Goal: Information Seeking & Learning: Check status

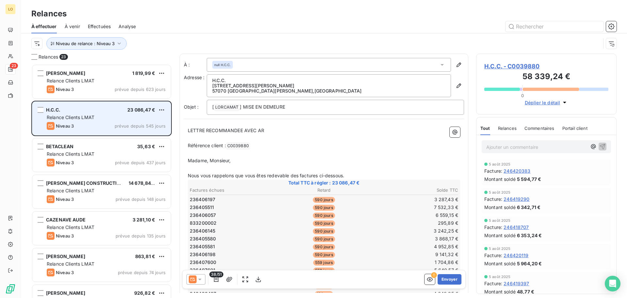
scroll to position [229, 136]
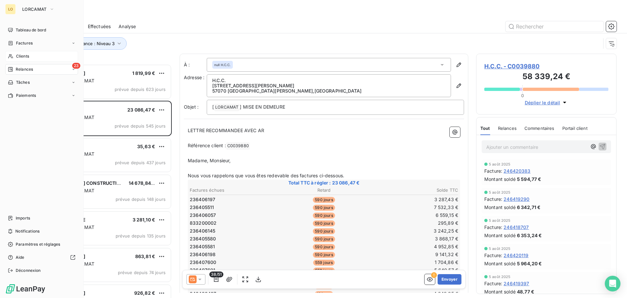
click at [18, 54] on span "Clients" at bounding box center [22, 56] width 13 height 6
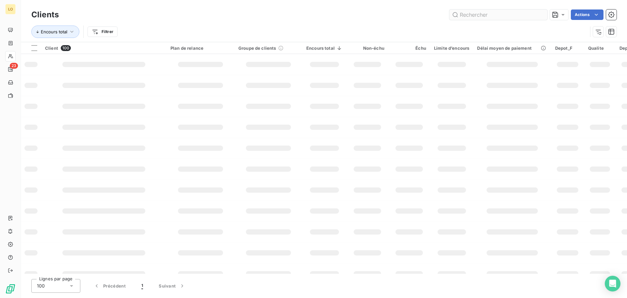
click at [470, 15] on input "text" at bounding box center [499, 14] width 98 height 10
type input "6061"
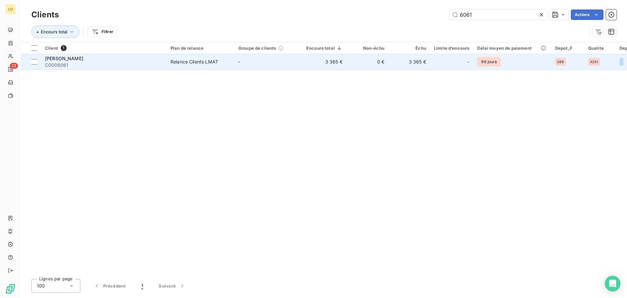
click at [79, 57] on span "[PERSON_NAME]" at bounding box center [64, 59] width 38 height 6
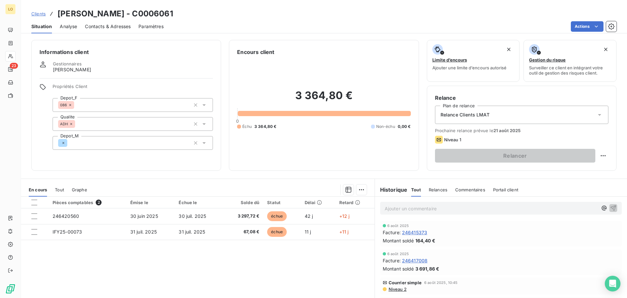
scroll to position [33, 0]
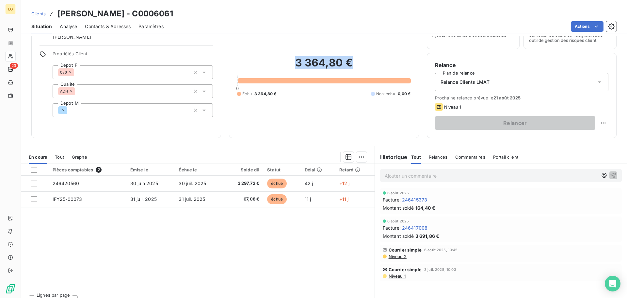
drag, startPoint x: 352, startPoint y: 60, endPoint x: 261, endPoint y: 60, distance: 90.8
click at [261, 60] on h2 "3 364,80 €" at bounding box center [323, 66] width 173 height 20
click at [340, 64] on h2 "3 364,80 €" at bounding box center [323, 66] width 173 height 20
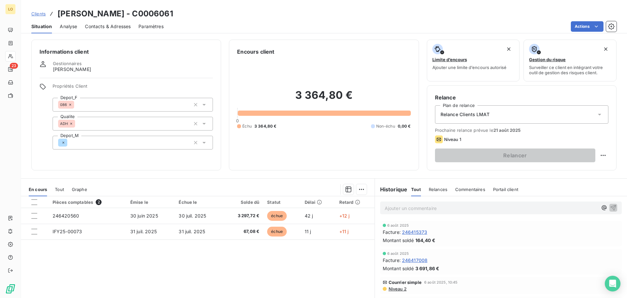
scroll to position [0, 0]
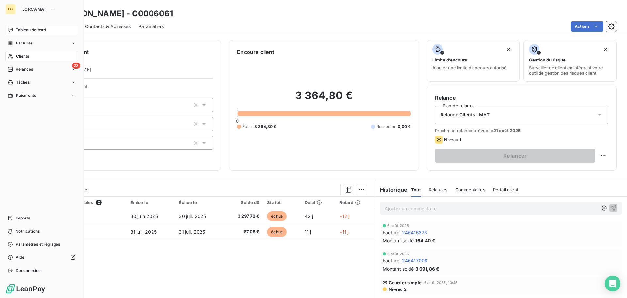
click at [14, 26] on div "Tableau de bord" at bounding box center [41, 30] width 73 height 10
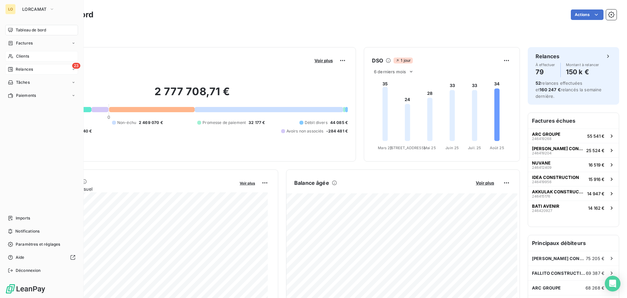
click at [21, 67] on span "Relances" at bounding box center [24, 69] width 17 height 6
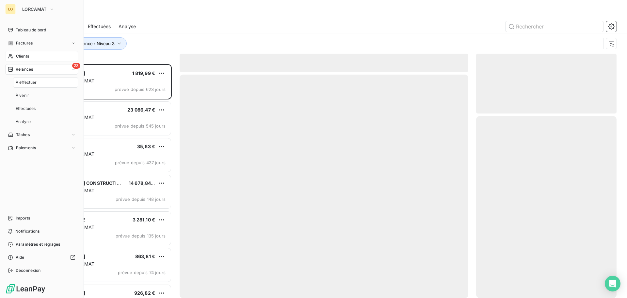
scroll to position [229, 136]
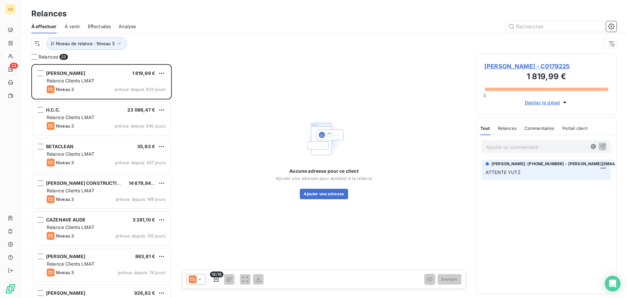
click at [559, 19] on div "Relances" at bounding box center [324, 14] width 606 height 12
click at [553, 25] on input "text" at bounding box center [555, 26] width 98 height 10
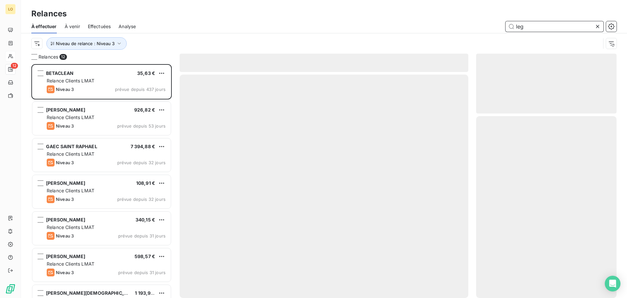
scroll to position [229, 136]
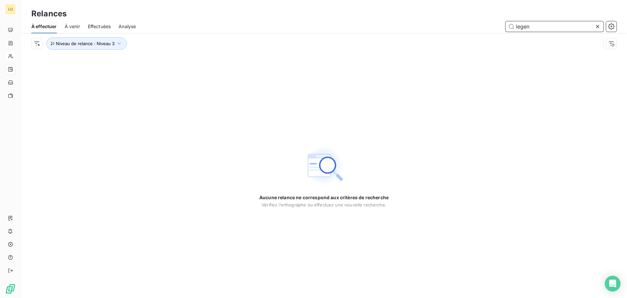
type input "legen"
click at [601, 24] on icon at bounding box center [598, 26] width 7 height 7
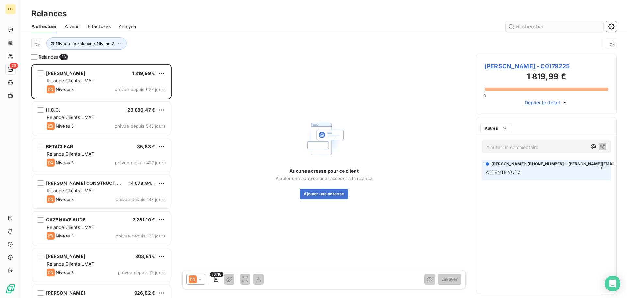
scroll to position [229, 136]
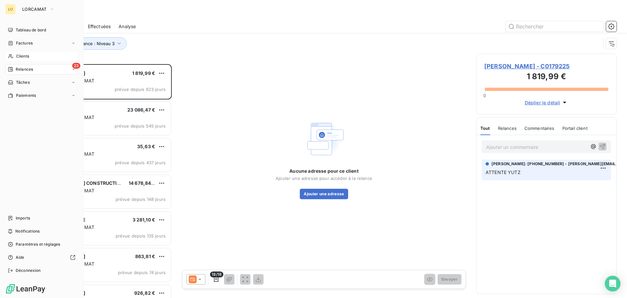
click at [31, 54] on div "Clients" at bounding box center [41, 56] width 73 height 10
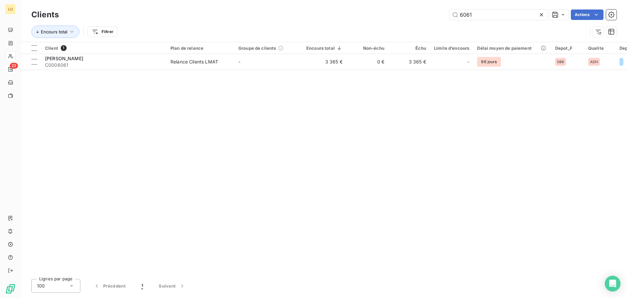
drag, startPoint x: 486, startPoint y: 10, endPoint x: 389, endPoint y: -3, distance: 97.7
click at [389, 0] on html "LO 23 Clients 6061 Actions Encours total Filtrer Client 1 Plan de relance Group…" at bounding box center [313, 149] width 627 height 298
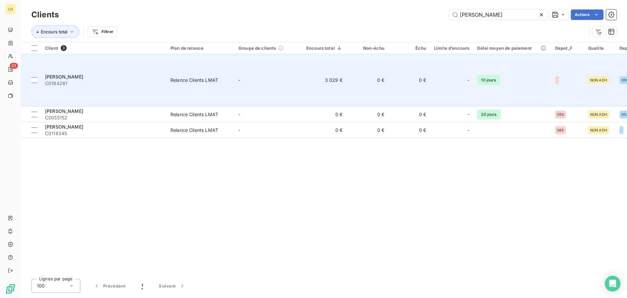
type input "[PERSON_NAME]"
click at [62, 74] on span "[PERSON_NAME]" at bounding box center [64, 77] width 38 height 6
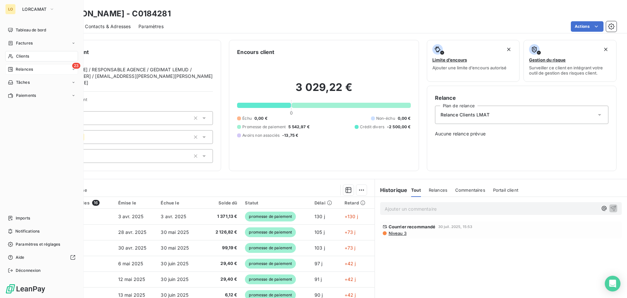
click at [14, 57] on div "Clients" at bounding box center [41, 56] width 73 height 10
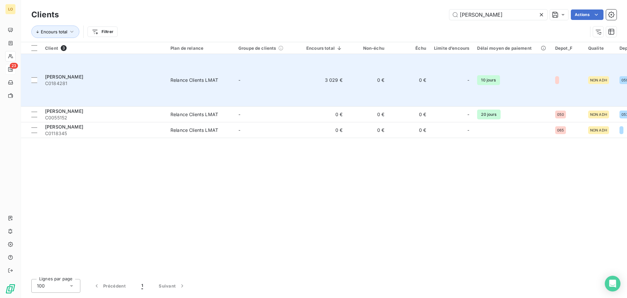
click at [129, 83] on td "[PERSON_NAME] C0184281" at bounding box center [103, 80] width 125 height 53
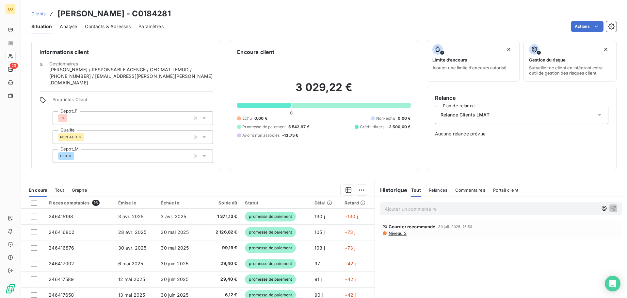
scroll to position [38, 0]
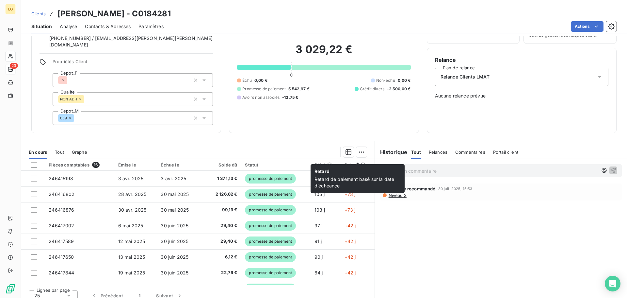
click at [360, 162] on icon at bounding box center [362, 164] width 5 height 5
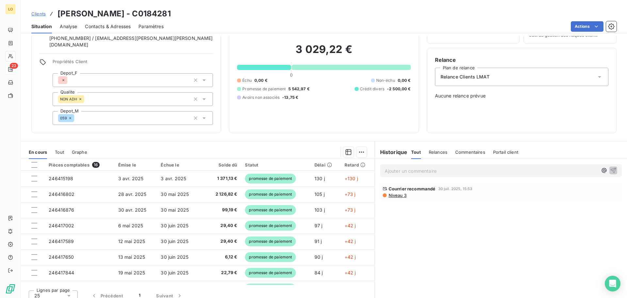
click at [360, 162] on icon at bounding box center [362, 164] width 5 height 5
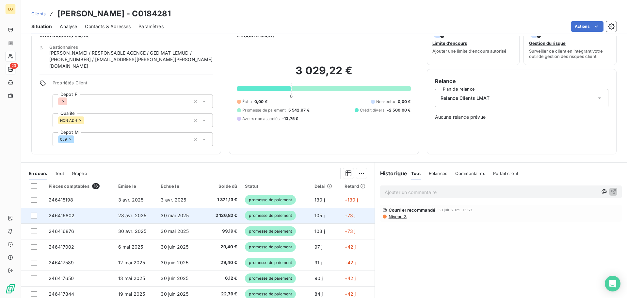
scroll to position [5, 0]
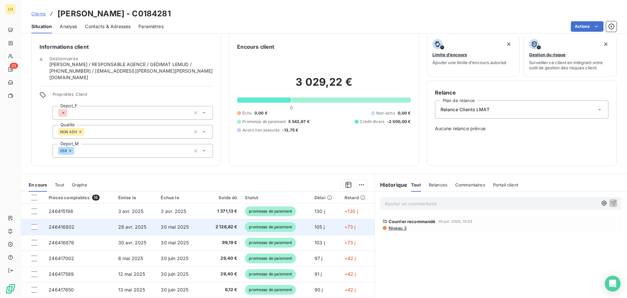
click at [190, 219] on td "30 mai 2025" at bounding box center [179, 227] width 45 height 16
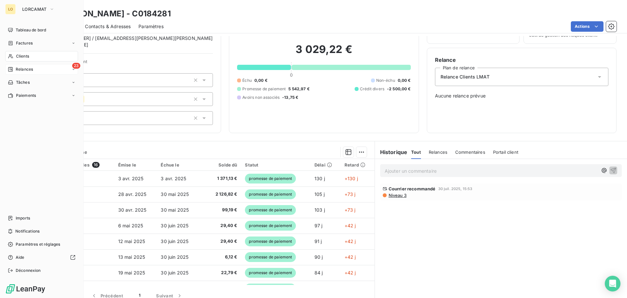
click at [14, 54] on div "Clients" at bounding box center [41, 56] width 73 height 10
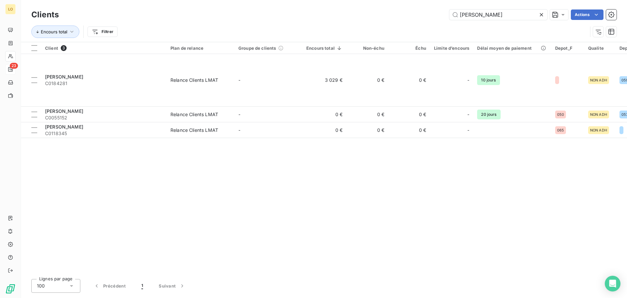
drag, startPoint x: 489, startPoint y: 15, endPoint x: 356, endPoint y: 15, distance: 132.3
click at [356, 15] on div "[PERSON_NAME] Actions" at bounding box center [342, 14] width 550 height 10
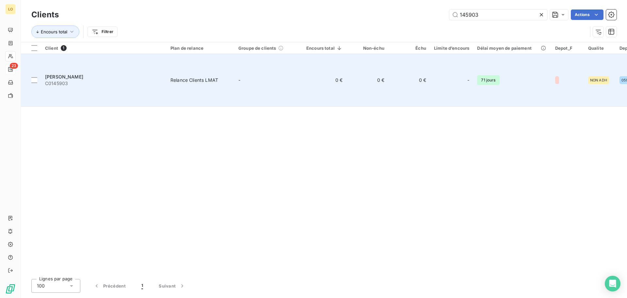
type input "145903"
click at [76, 62] on td "[PERSON_NAME] C0145903" at bounding box center [103, 80] width 125 height 53
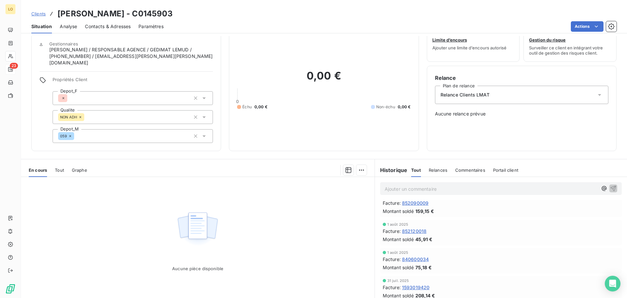
scroll to position [38, 0]
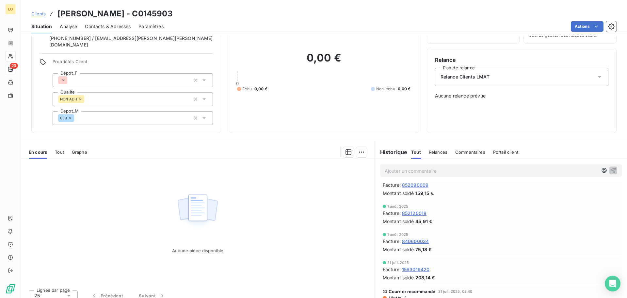
click at [400, 295] on span "Niveau 3" at bounding box center [397, 297] width 19 height 5
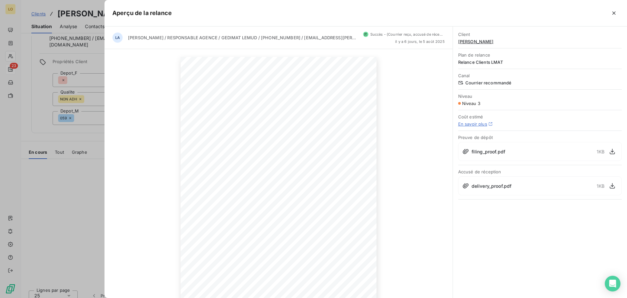
click at [41, 185] on div at bounding box center [313, 149] width 627 height 298
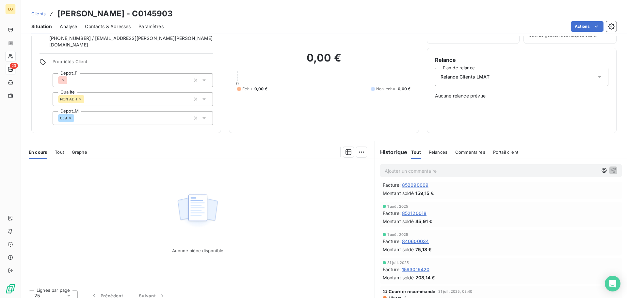
click at [394, 295] on span "Niveau 3" at bounding box center [397, 297] width 19 height 5
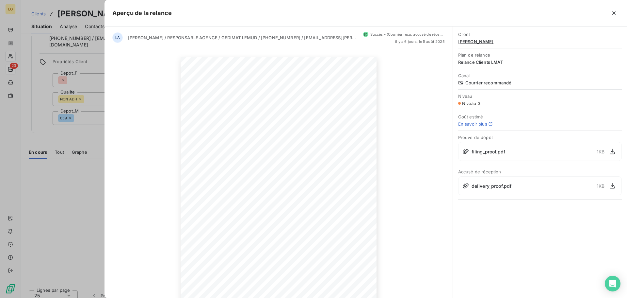
click at [80, 177] on div at bounding box center [313, 149] width 627 height 298
